Goal: Information Seeking & Learning: Understand process/instructions

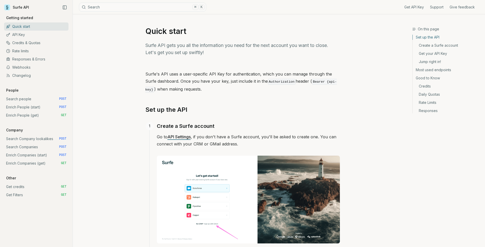
click at [18, 184] on link "Get credits GET" at bounding box center [36, 186] width 64 height 8
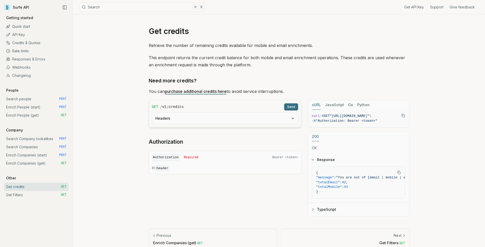
click at [249, 121] on button "Headers" at bounding box center [225, 118] width 146 height 11
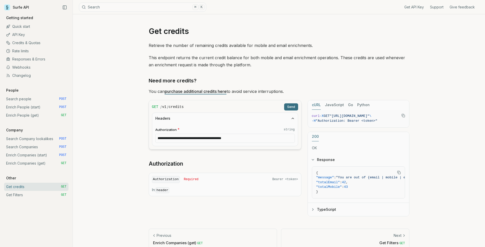
click at [295, 109] on button "Send" at bounding box center [291, 106] width 14 height 7
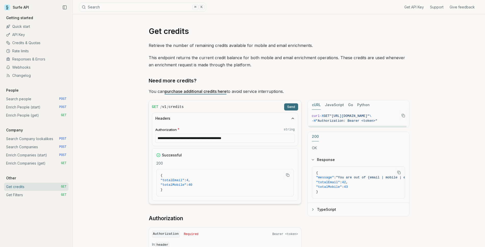
click at [404, 115] on icon "Copy Text" at bounding box center [404, 116] width 4 height 4
drag, startPoint x: 255, startPoint y: 140, endPoint x: 169, endPoint y: 137, distance: 86.2
click at [169, 137] on input "**********" at bounding box center [225, 137] width 140 height 9
click at [28, 65] on link "Webhooks" at bounding box center [36, 67] width 64 height 8
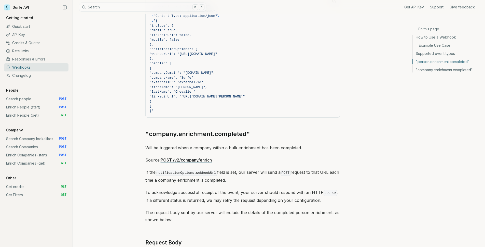
scroll to position [725, 0]
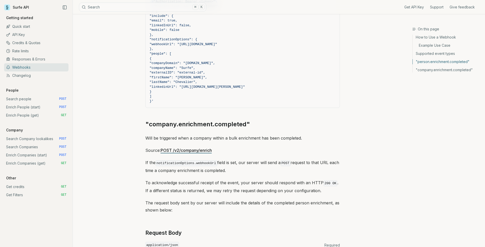
click at [241, 121] on link ""company.enrichment.completed"" at bounding box center [197, 124] width 105 height 8
